Goal: Transaction & Acquisition: Download file/media

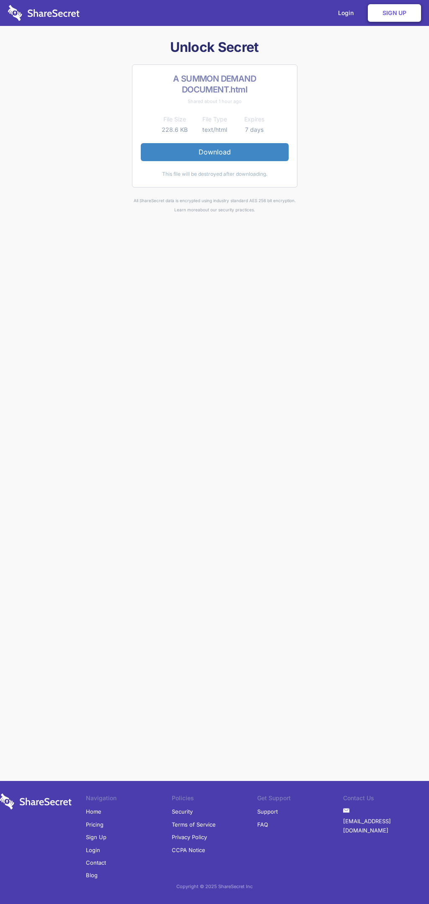
click at [214, 152] on link "Download" at bounding box center [215, 152] width 148 height 18
